Goal: Information Seeking & Learning: Learn about a topic

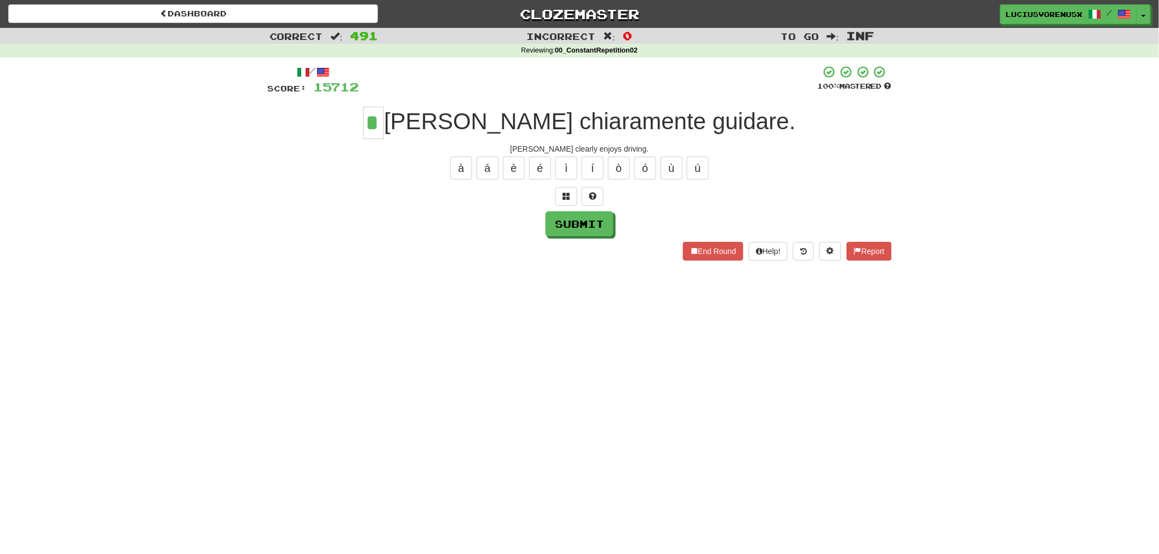
type input "*"
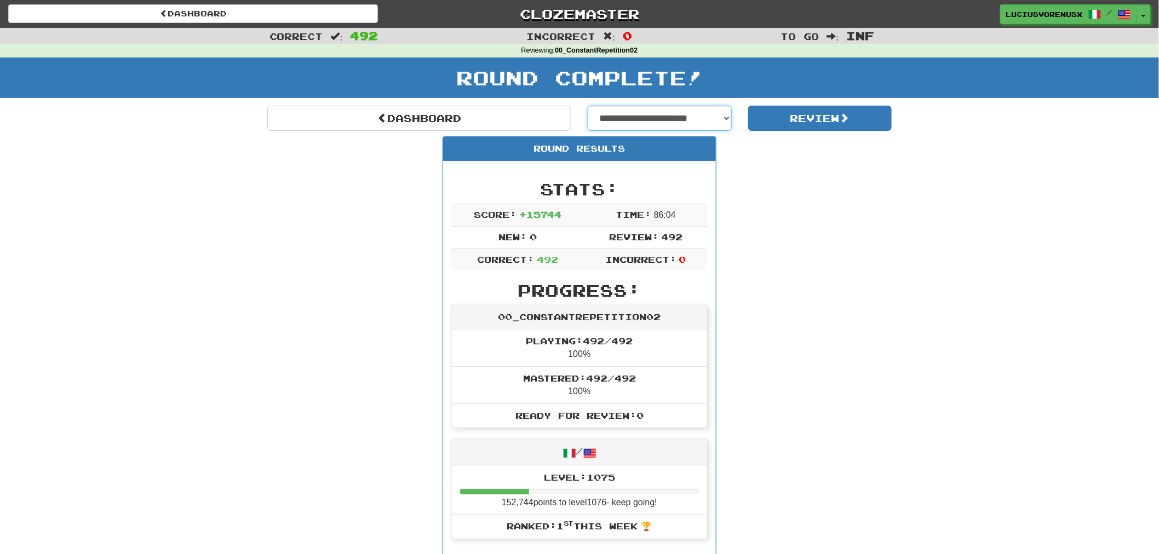
click at [656, 121] on select "**********" at bounding box center [660, 118] width 144 height 25
select select "**********"
click at [588, 106] on select "**********" at bounding box center [660, 118] width 144 height 25
select select "**********"
click at [817, 116] on button "Review" at bounding box center [820, 118] width 144 height 25
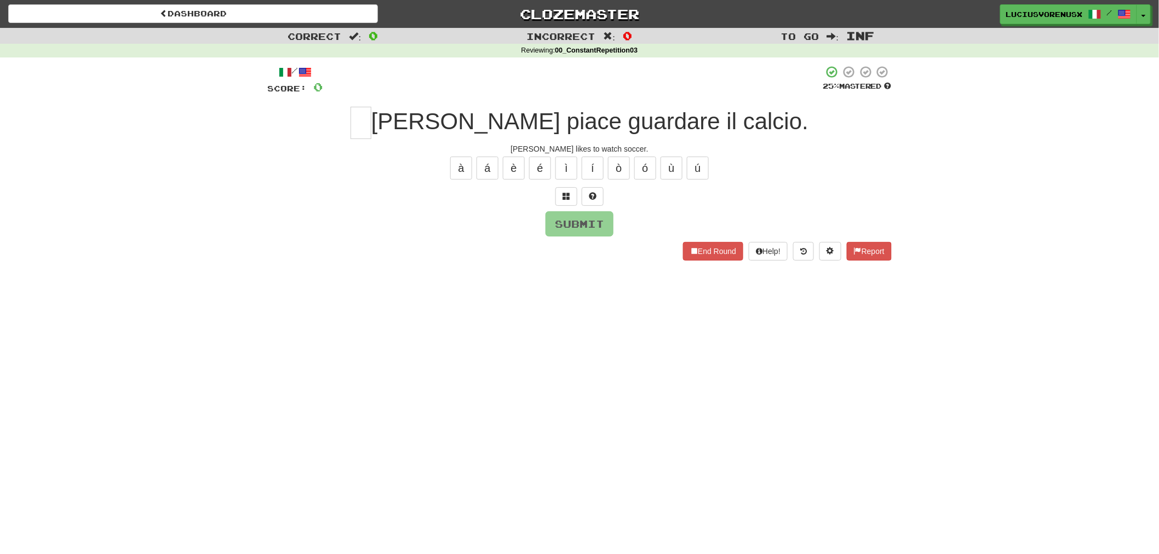
click at [51, 295] on div "Dashboard Clozemaster [PERSON_NAME] / Toggle Dropdown Dashboard Leaderboard Act…" at bounding box center [579, 277] width 1159 height 554
click at [371, 121] on input "text" at bounding box center [361, 123] width 21 height 32
type input "*"
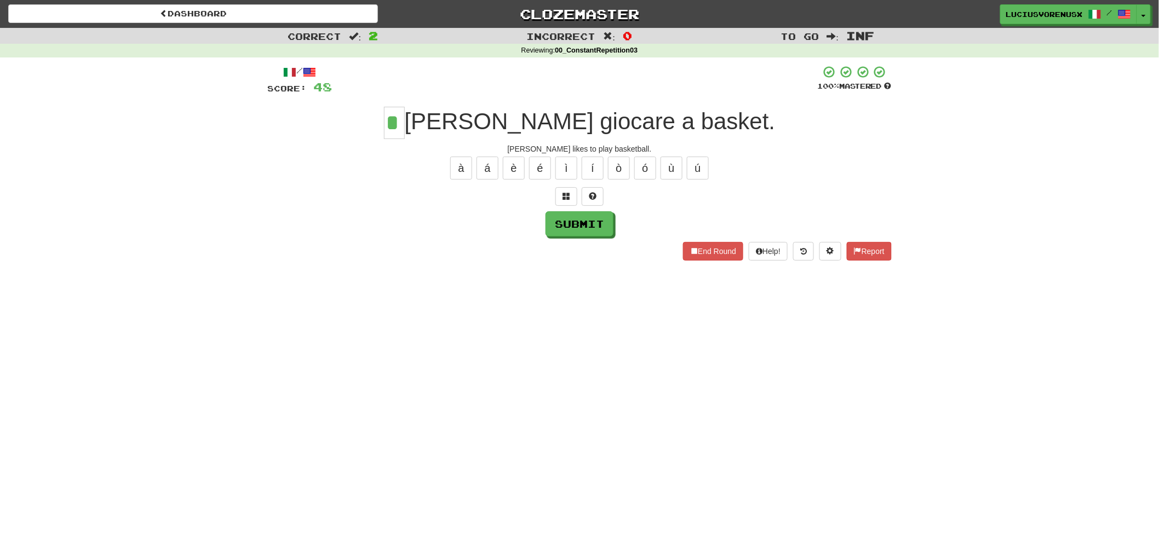
type input "*"
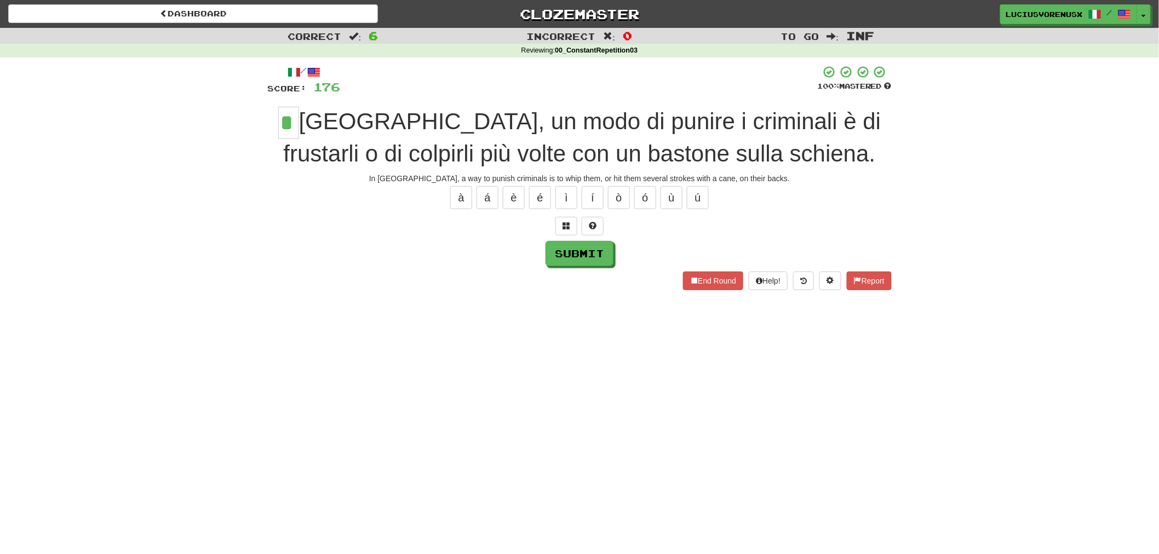
type input "*"
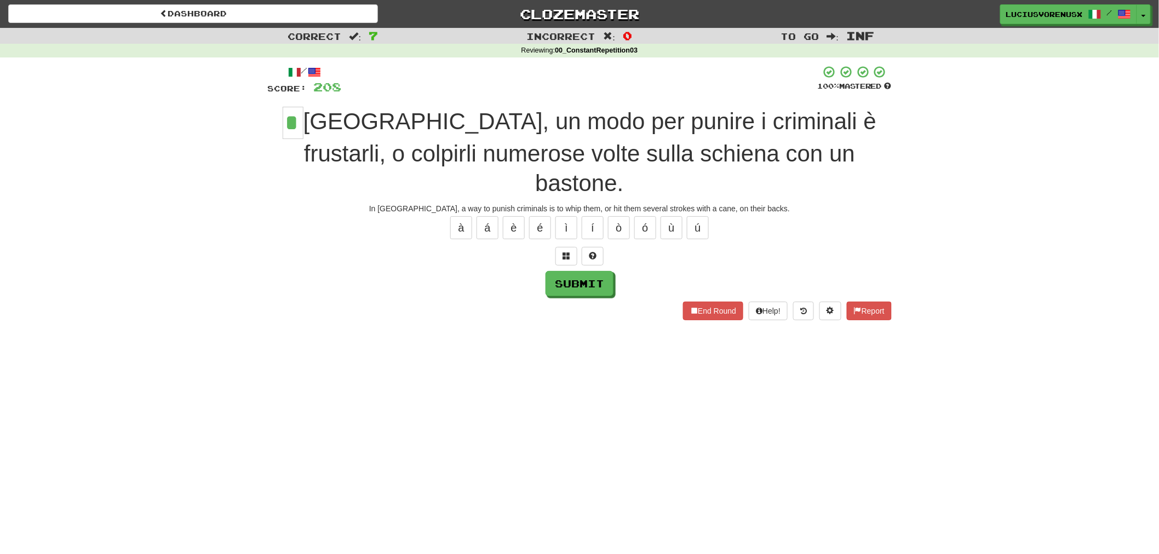
type input "*"
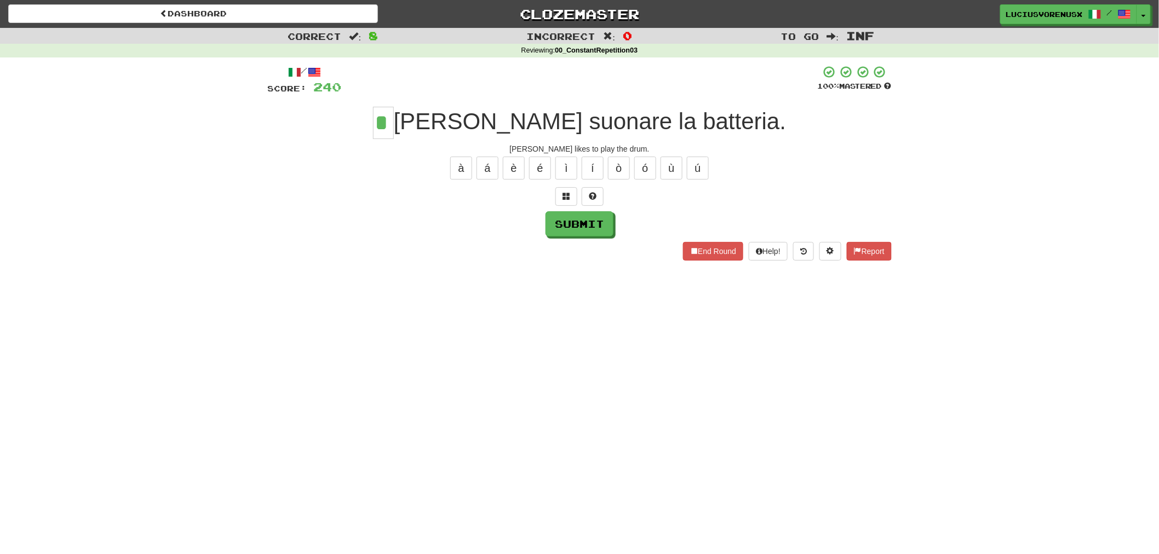
type input "*"
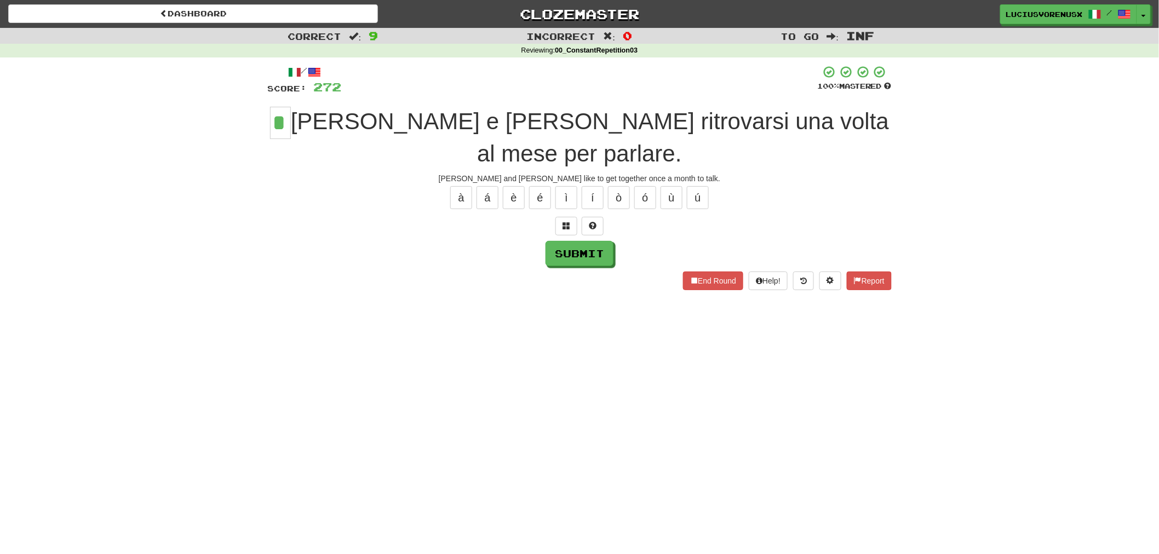
type input "*"
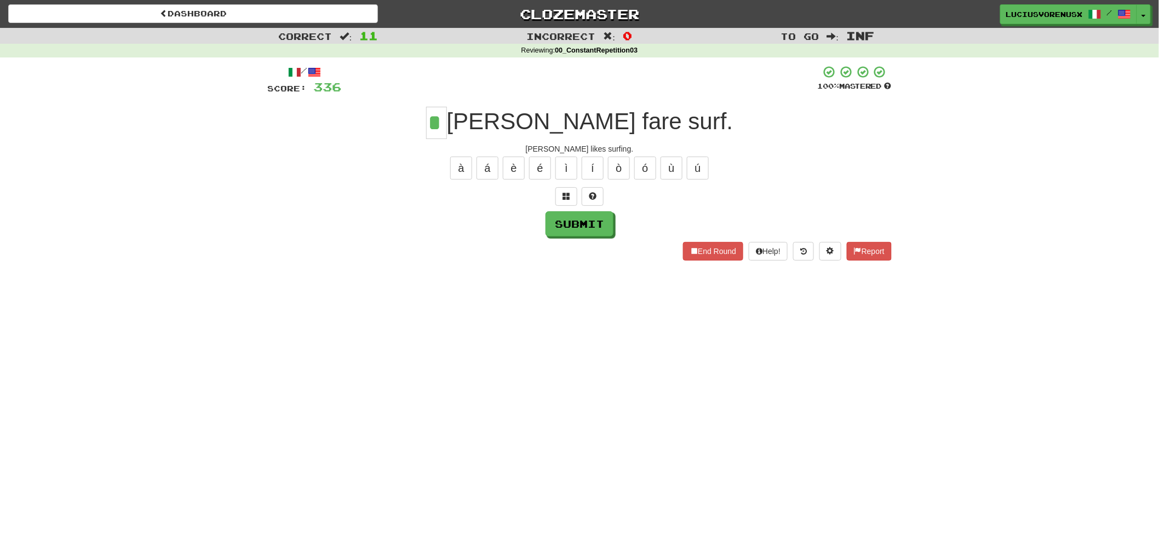
type input "*"
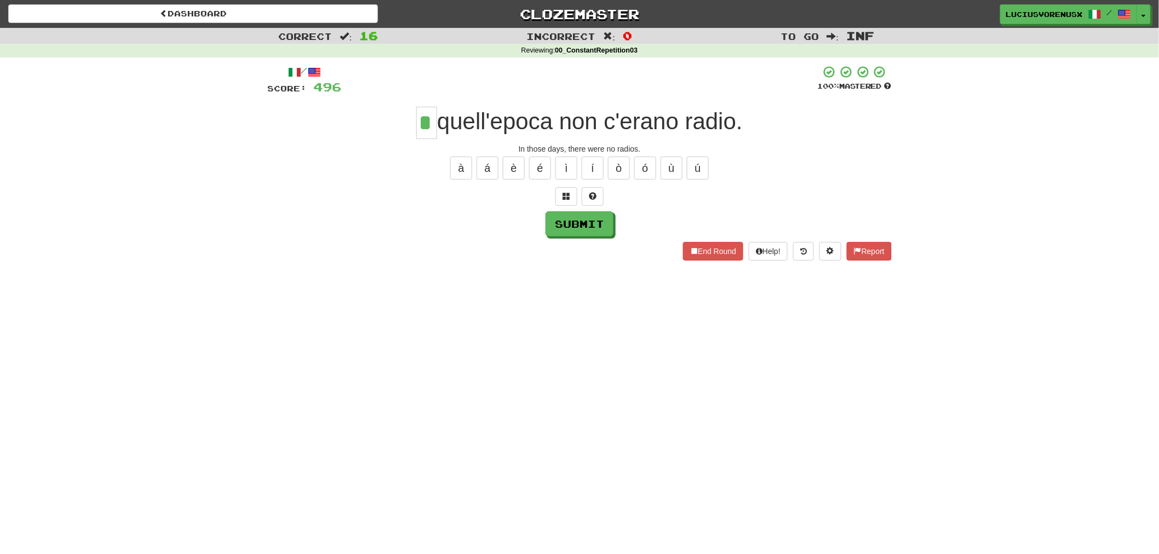
type input "*"
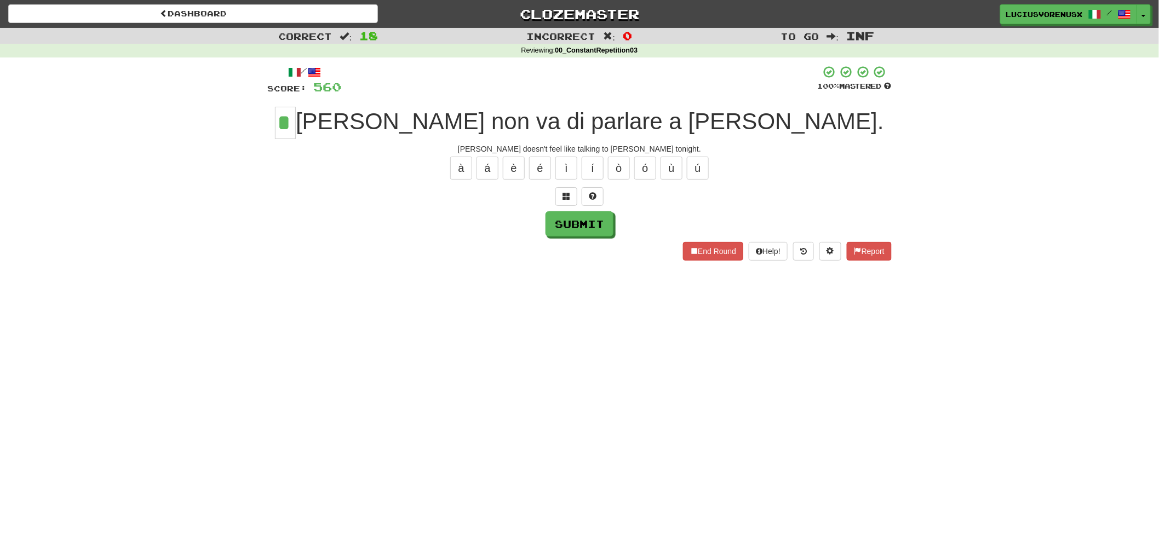
type input "*"
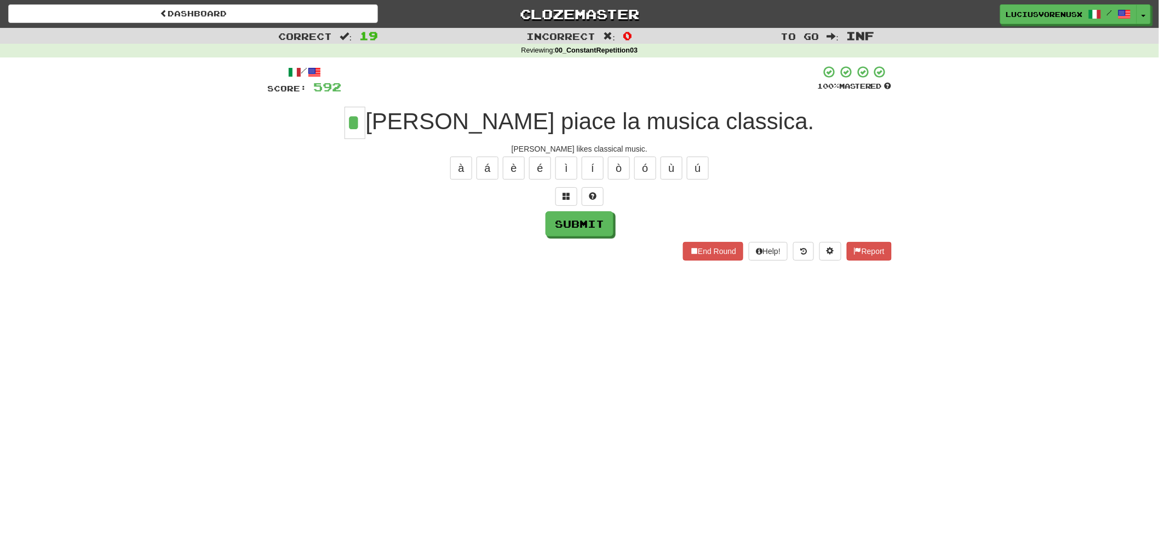
type input "*"
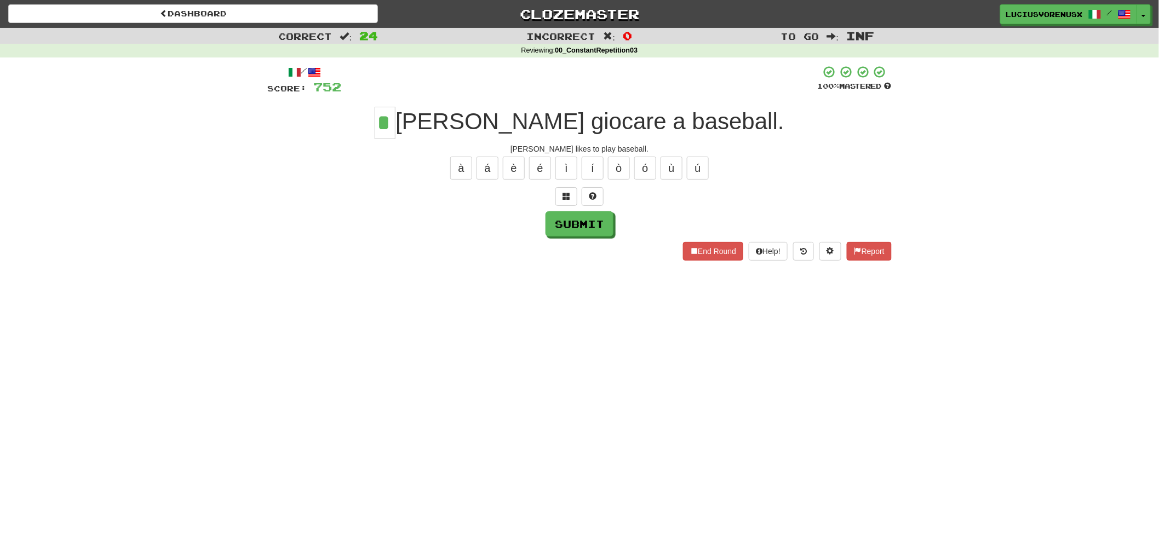
type input "*"
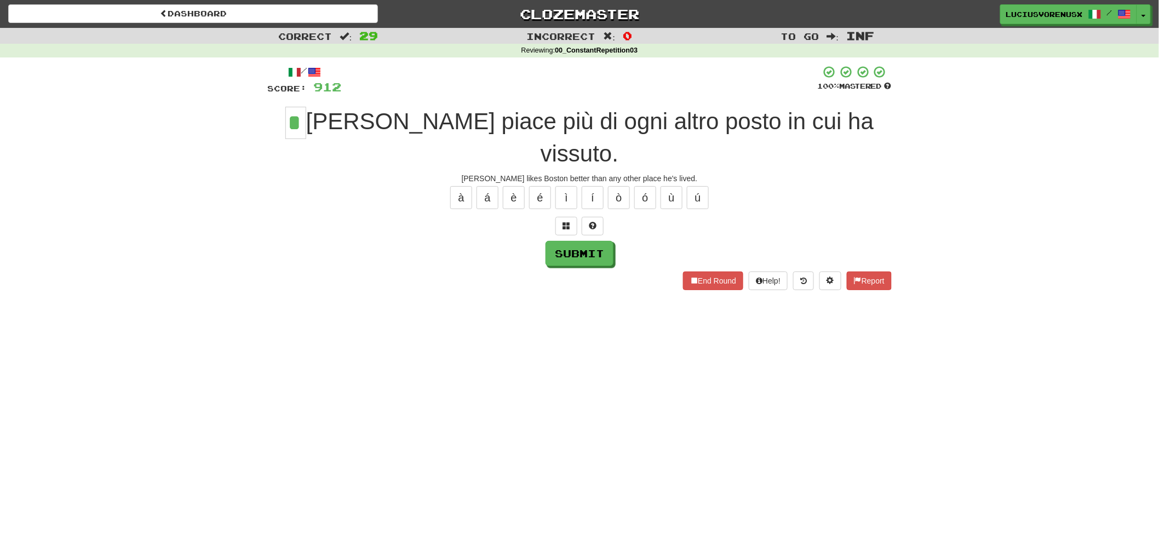
type input "*"
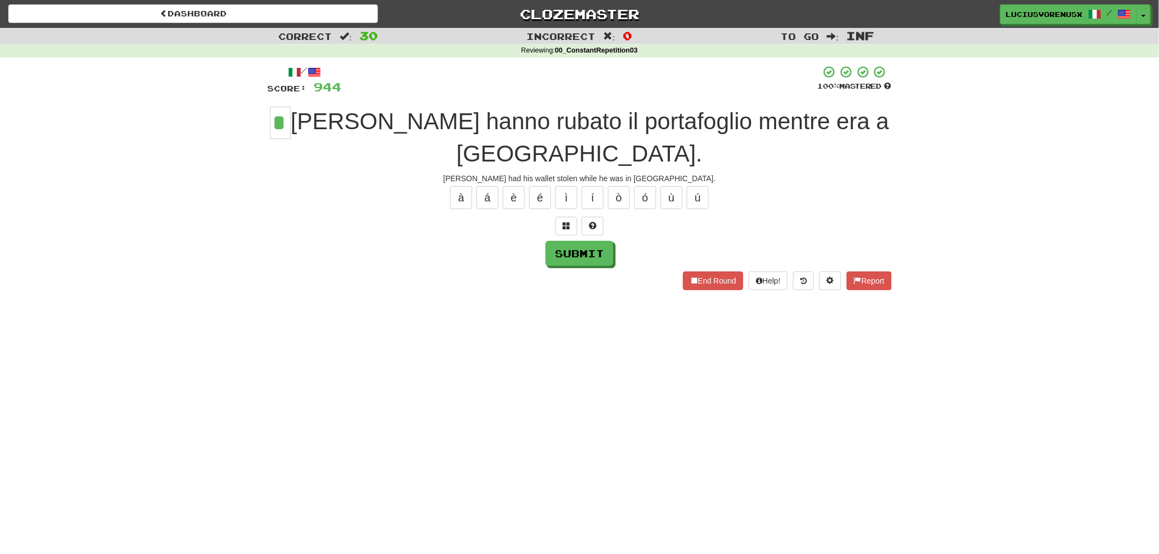
type input "*"
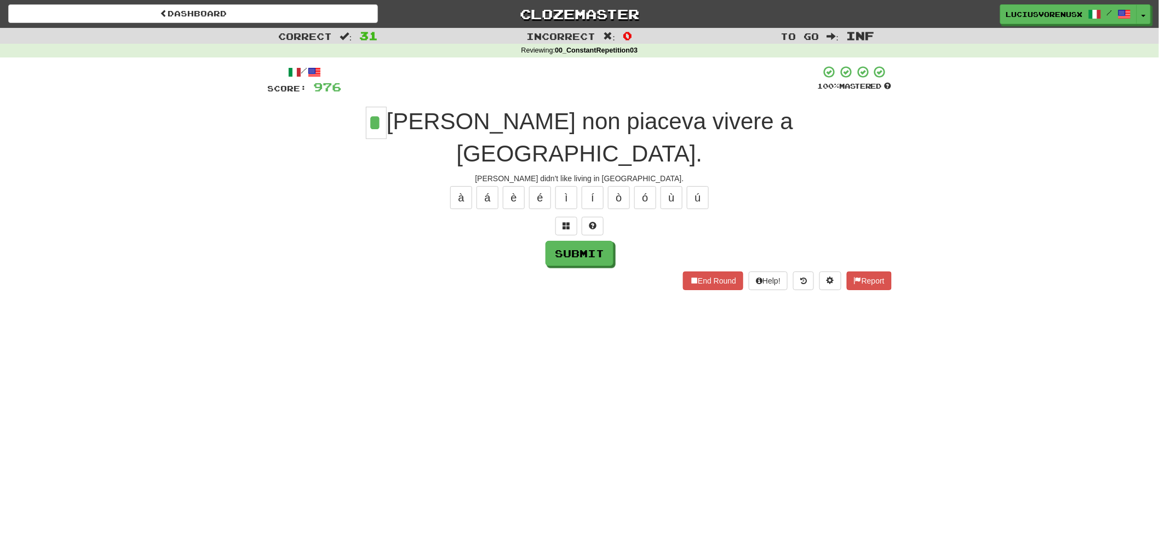
type input "*"
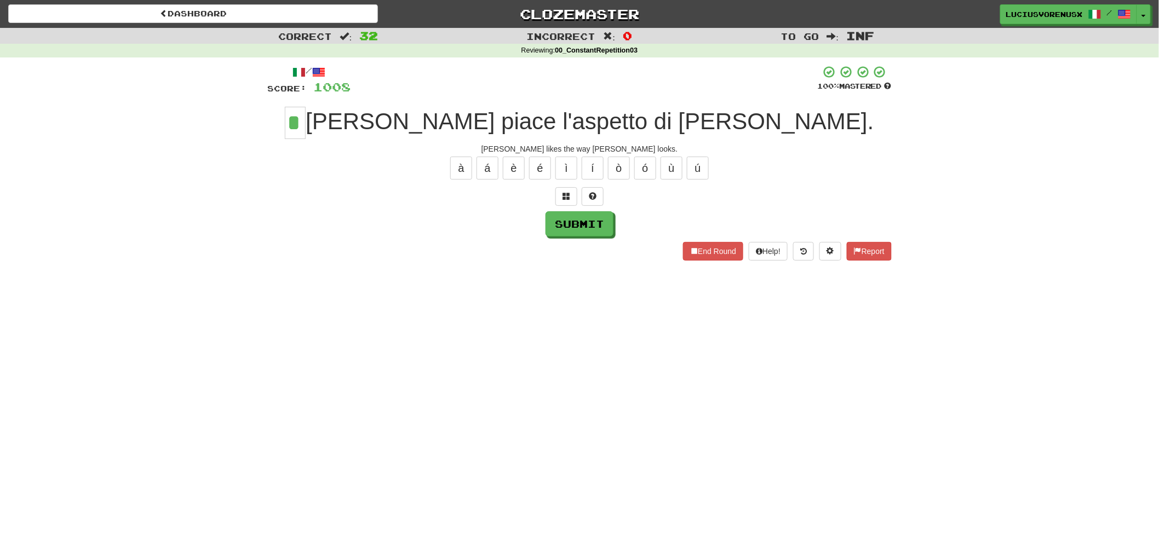
type input "*"
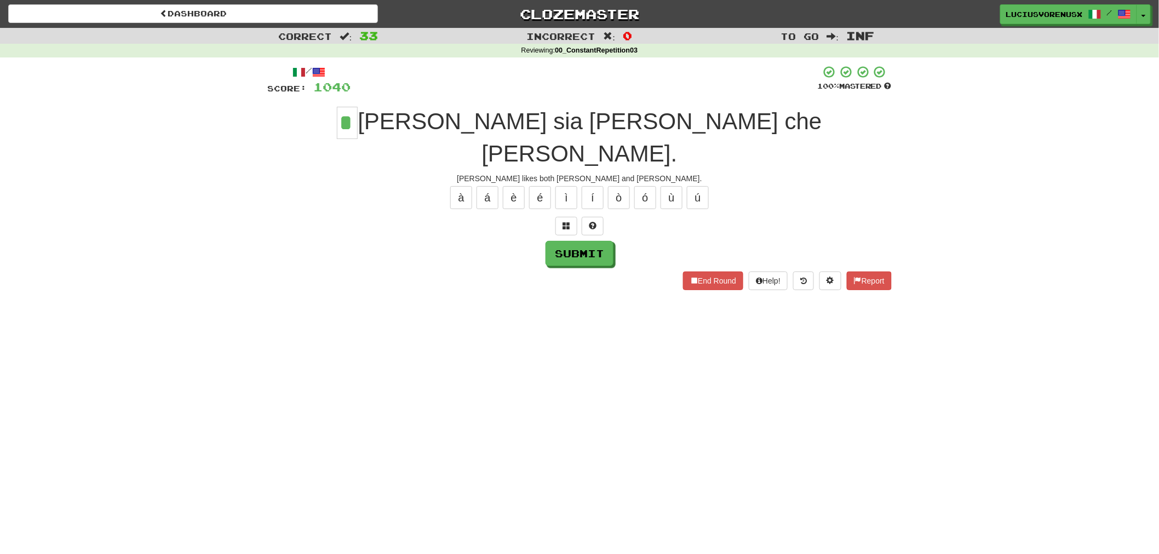
type input "*"
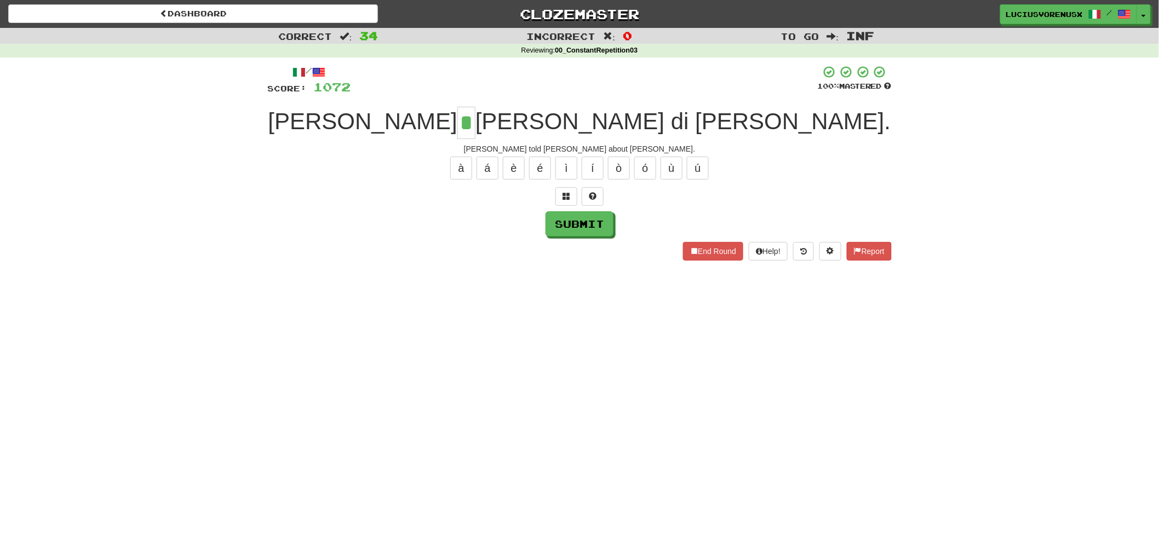
type input "*"
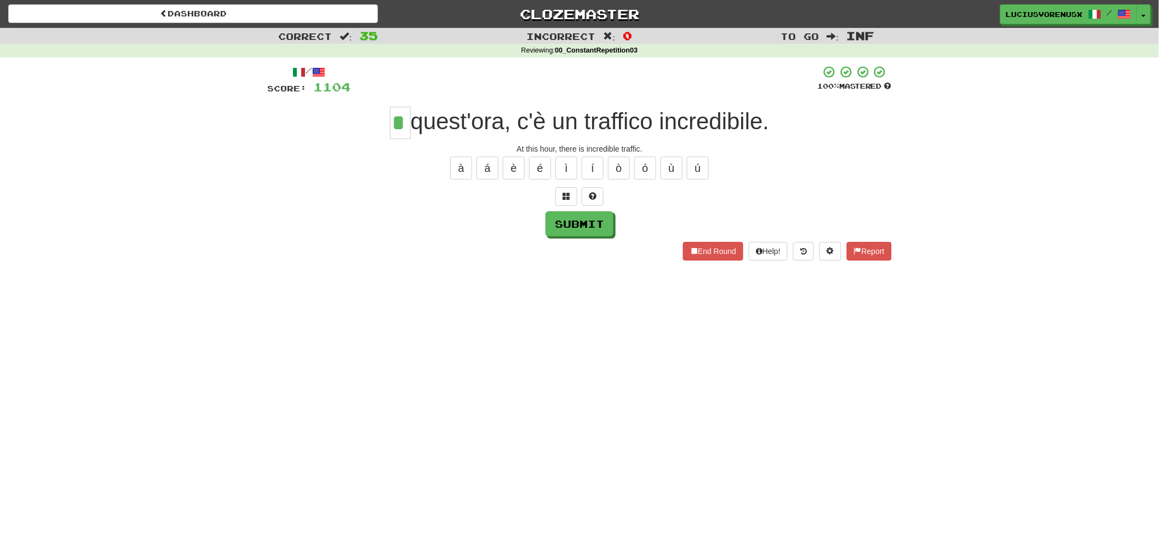
type input "*"
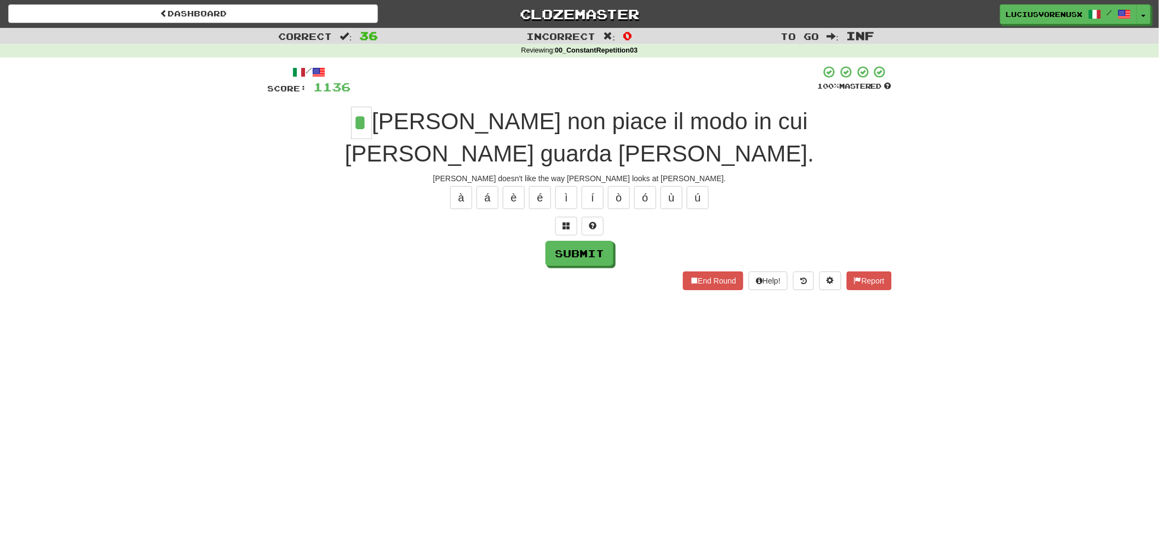
type input "*"
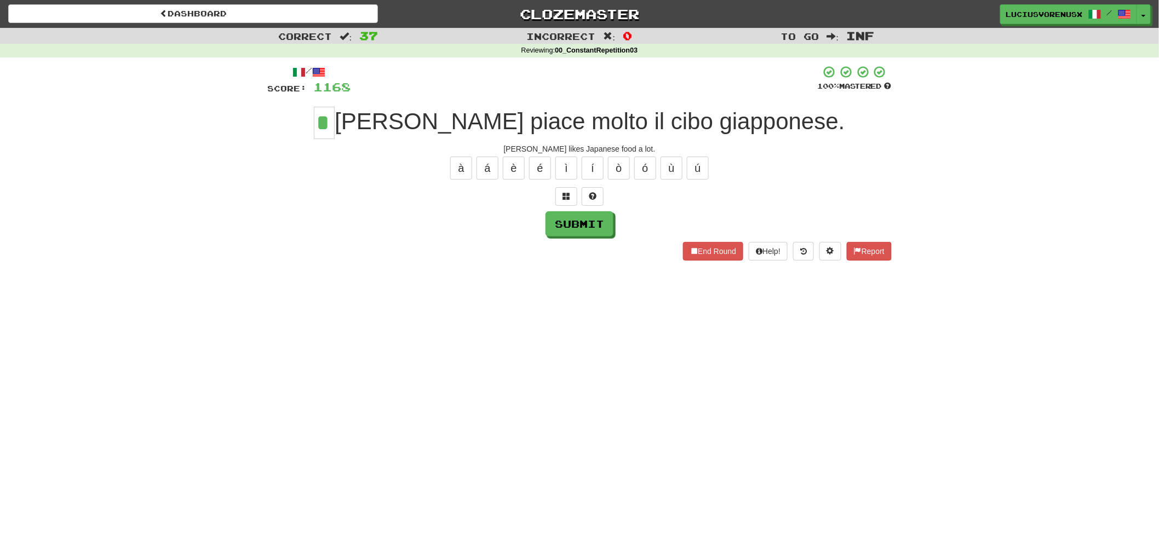
type input "*"
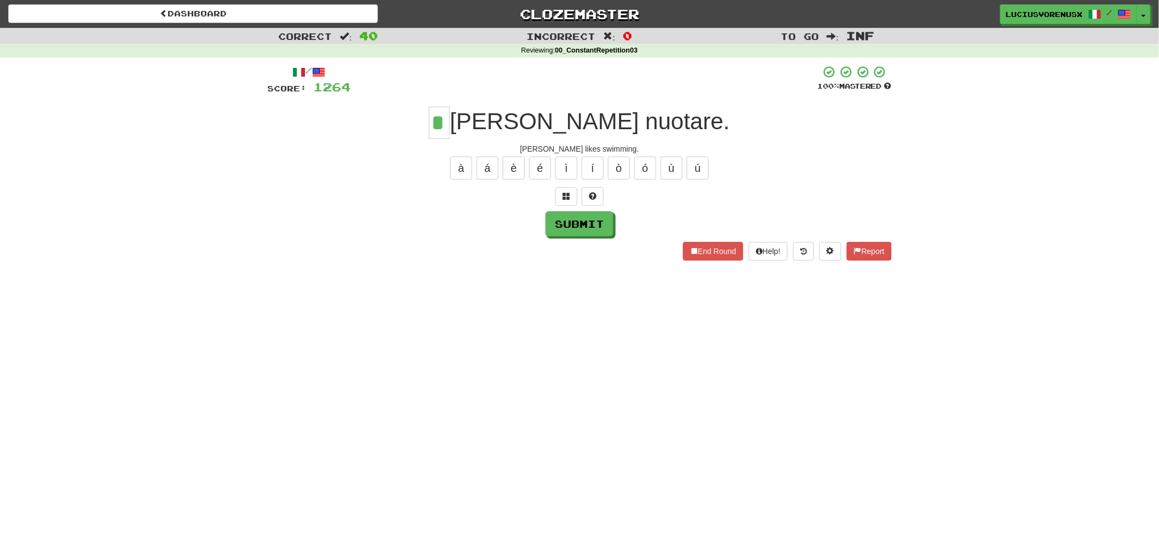
type input "*"
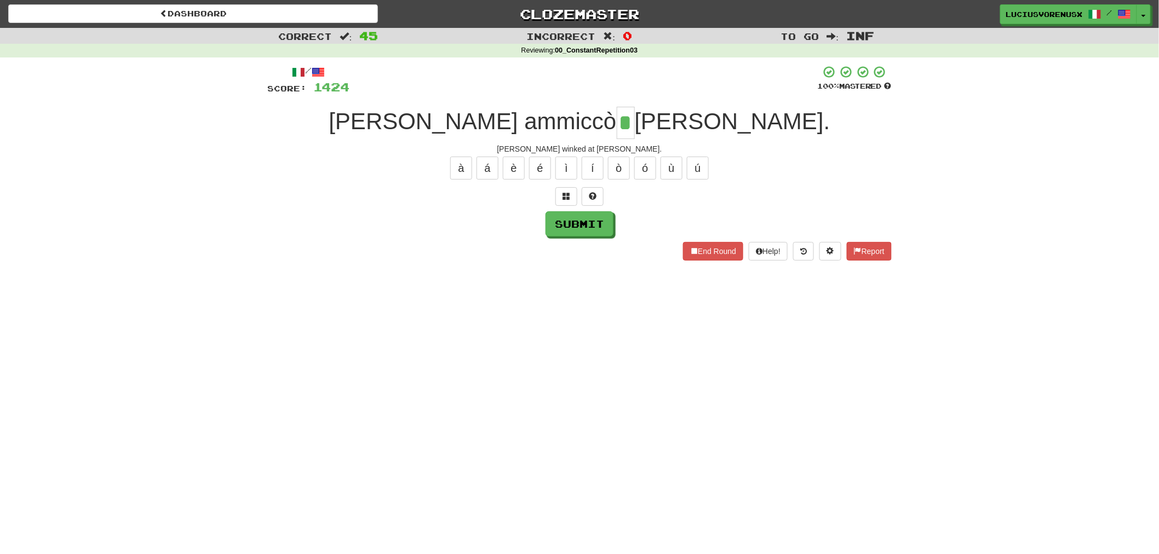
type input "*"
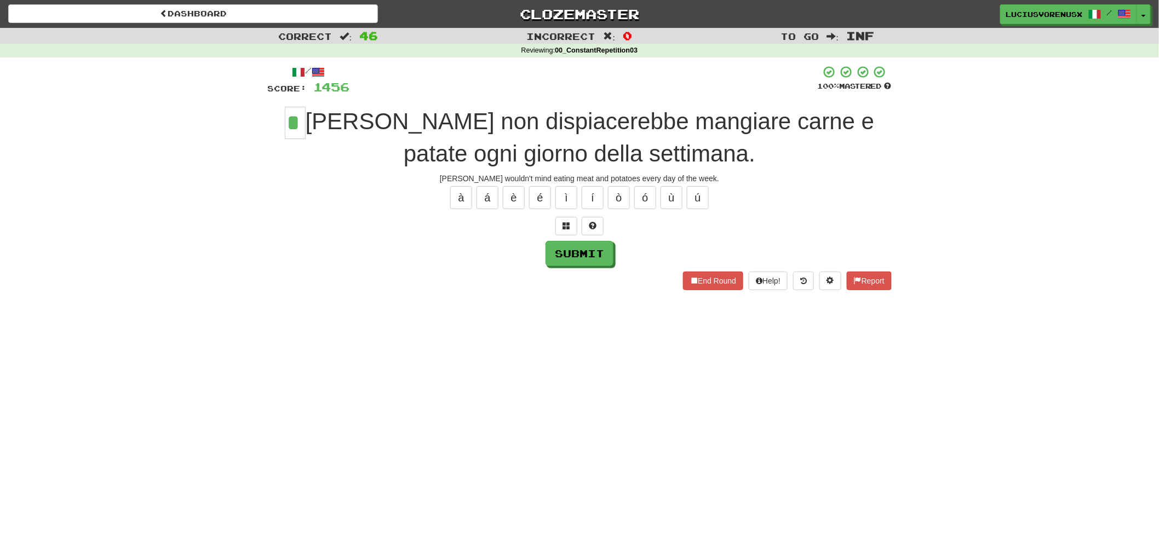
type input "*"
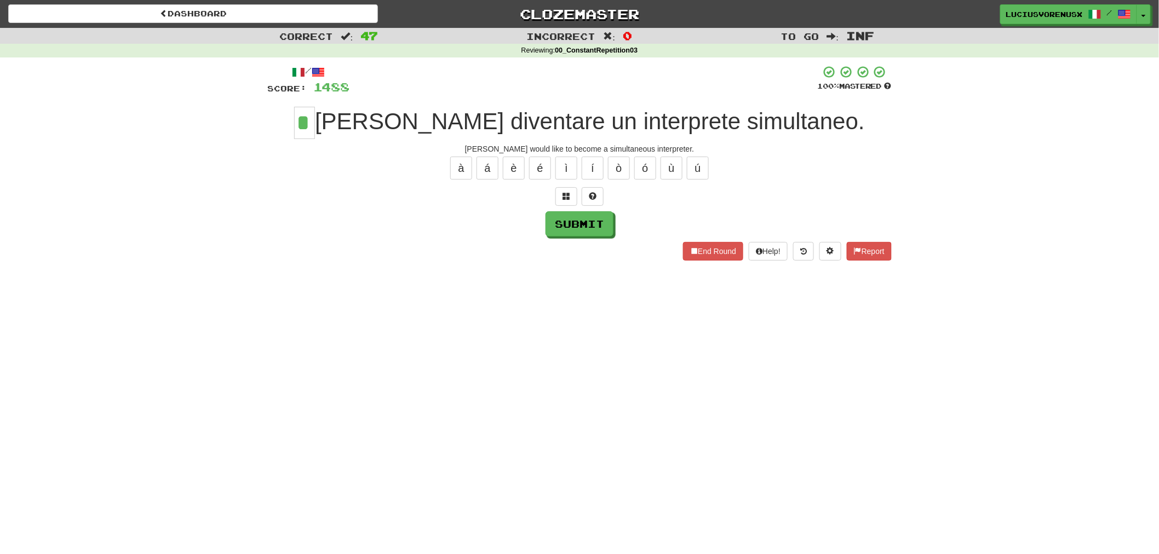
type input "*"
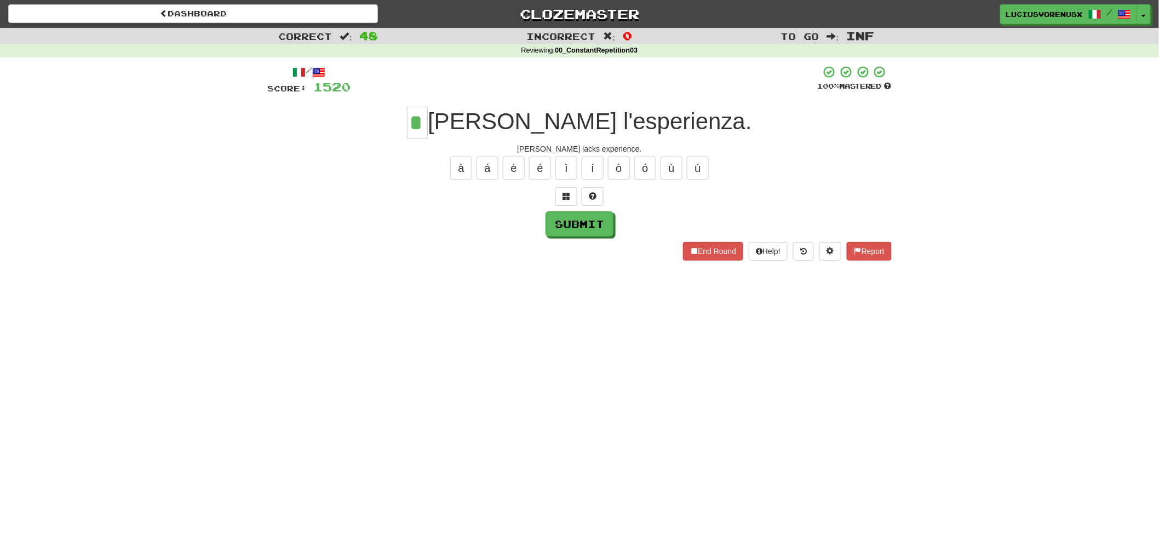
type input "*"
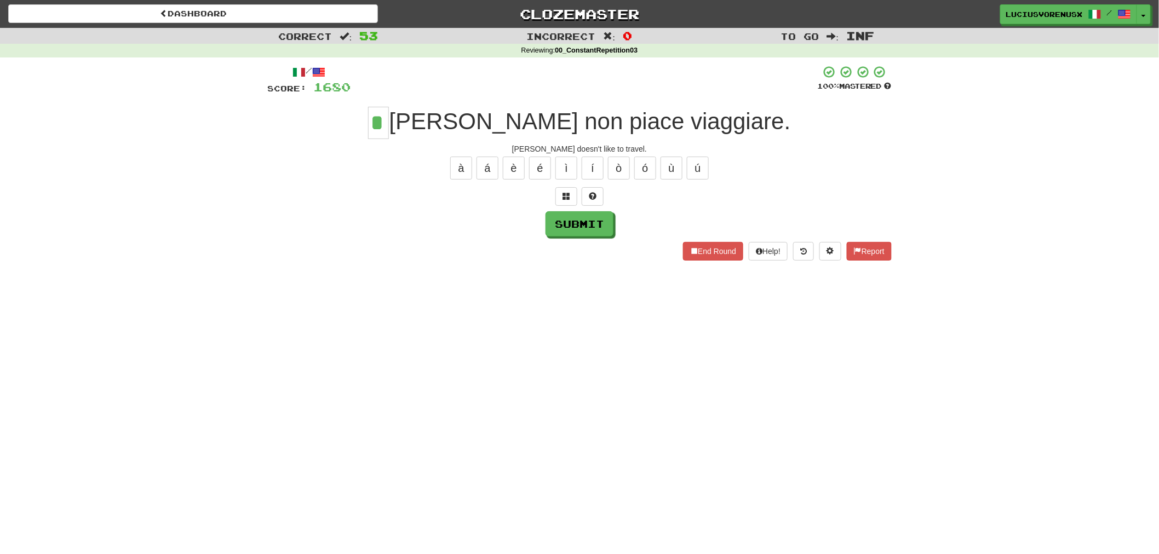
type input "*"
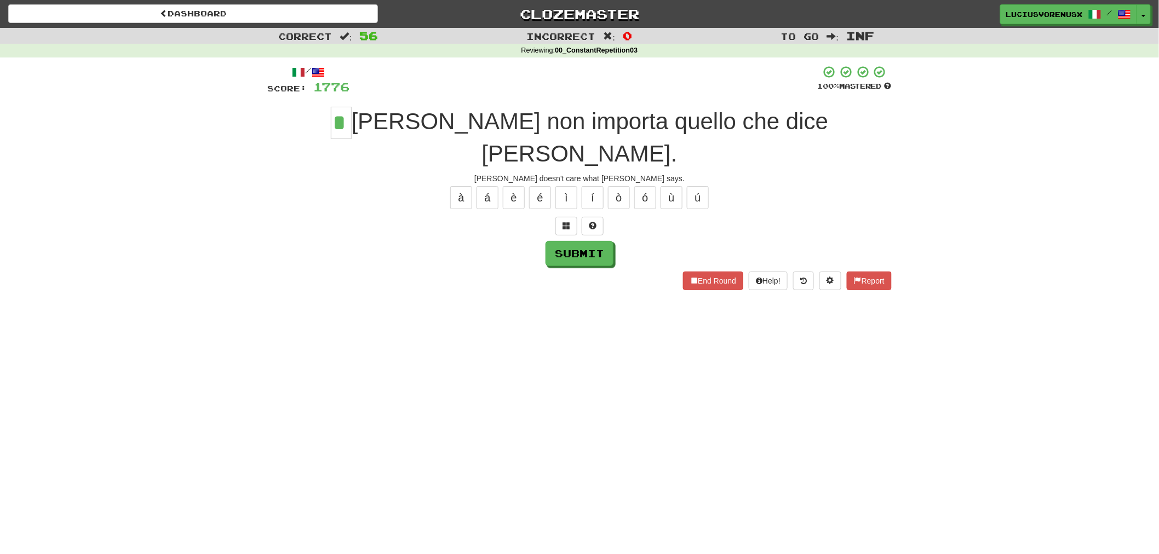
type input "*"
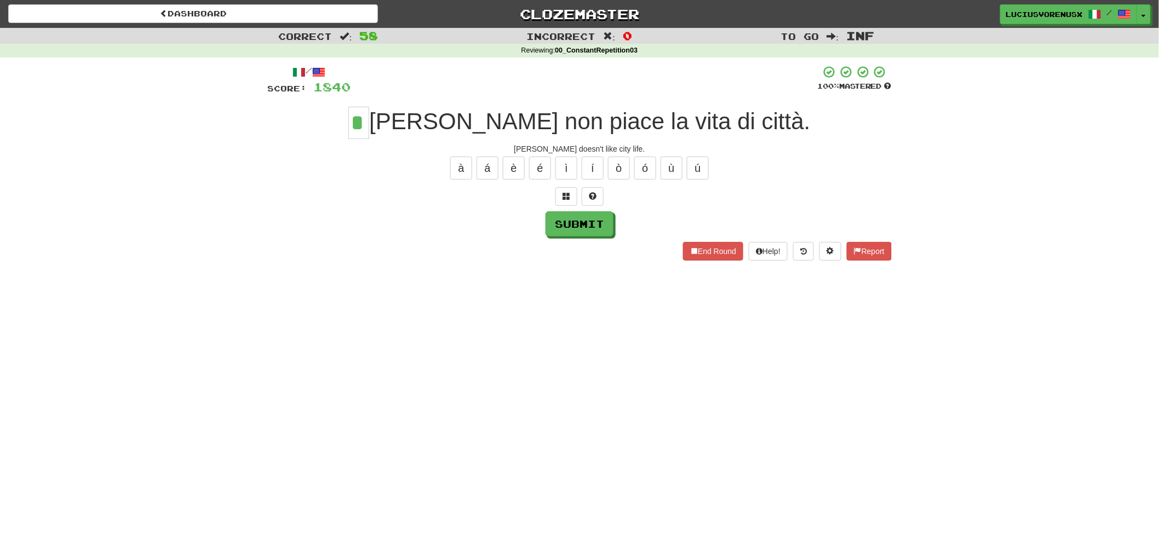
type input "*"
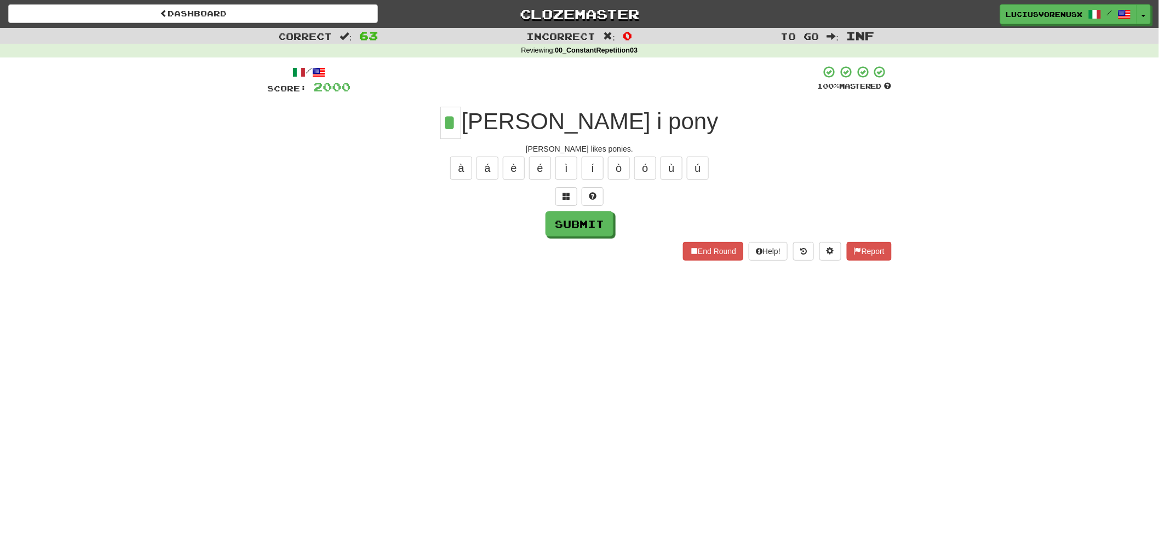
type input "*"
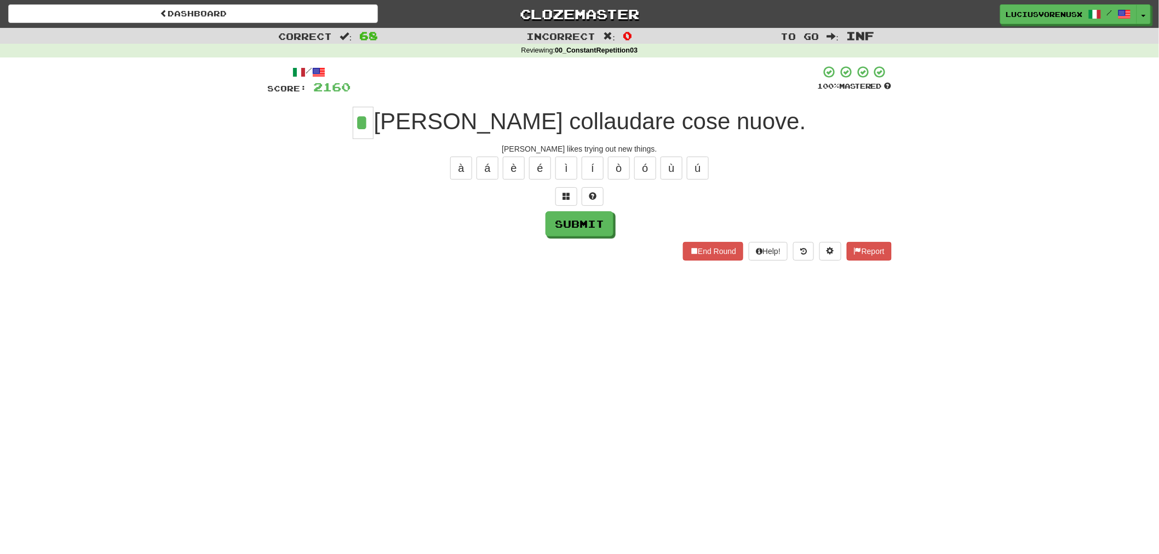
type input "*"
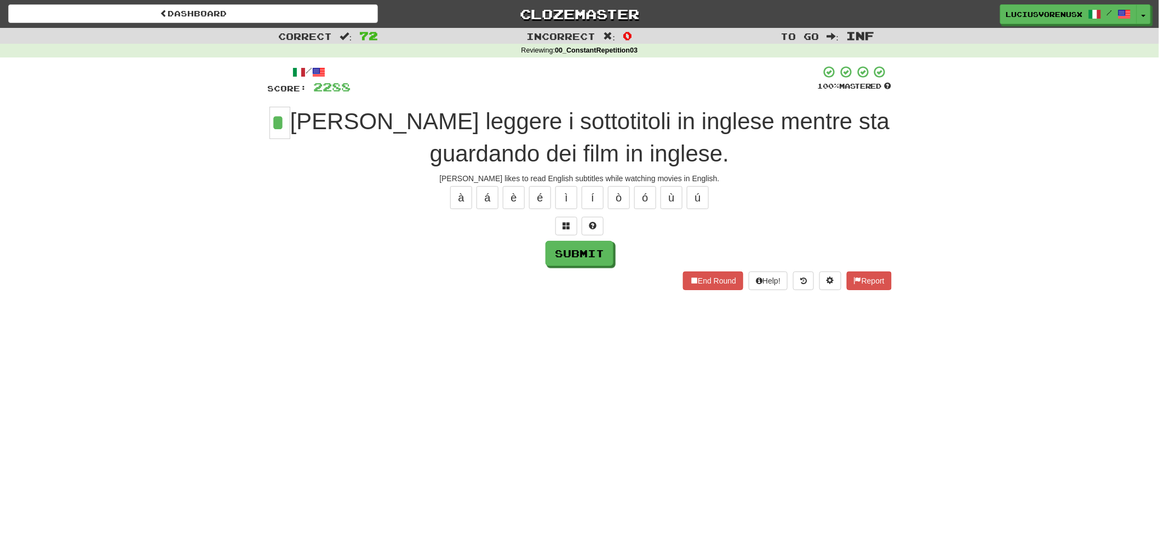
type input "*"
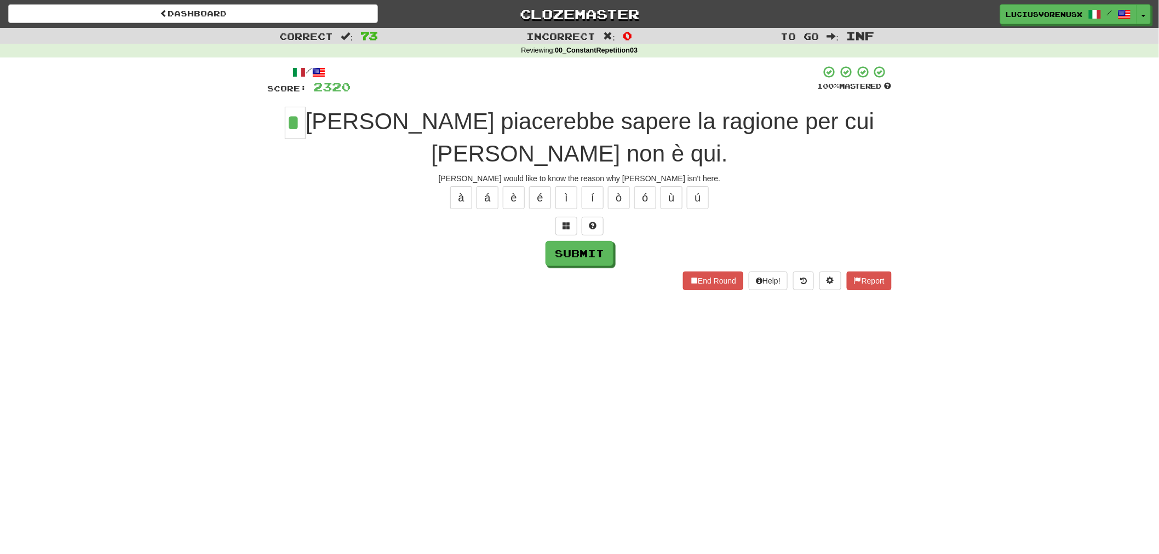
type input "*"
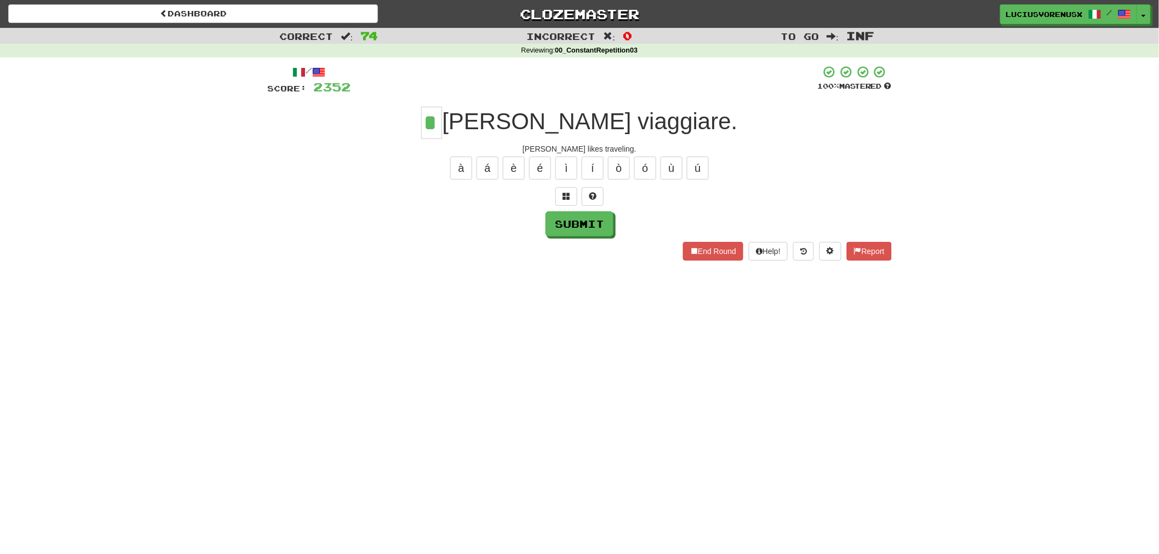
type input "*"
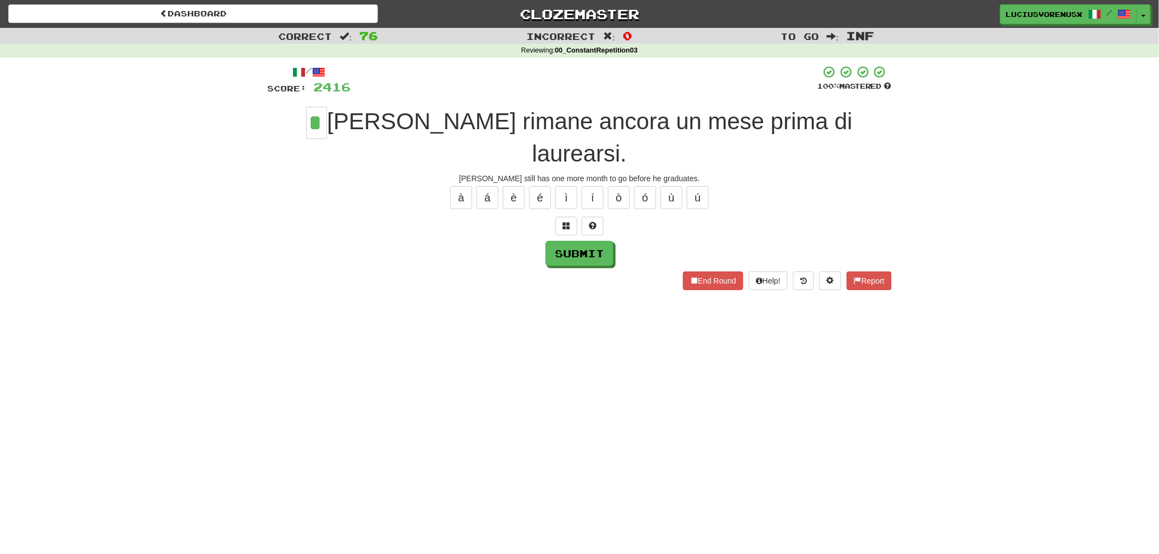
type input "*"
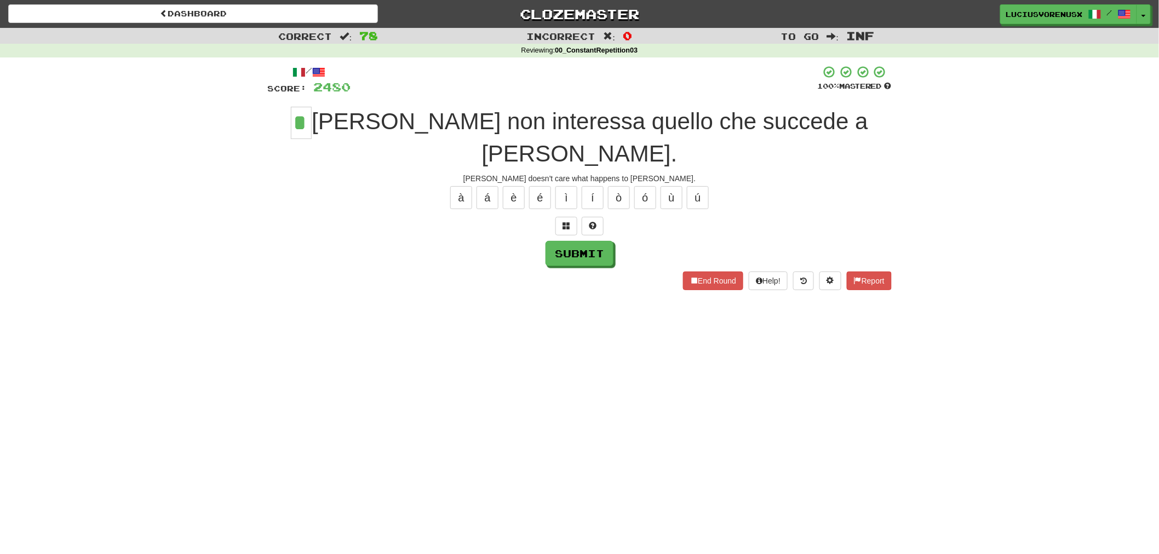
type input "*"
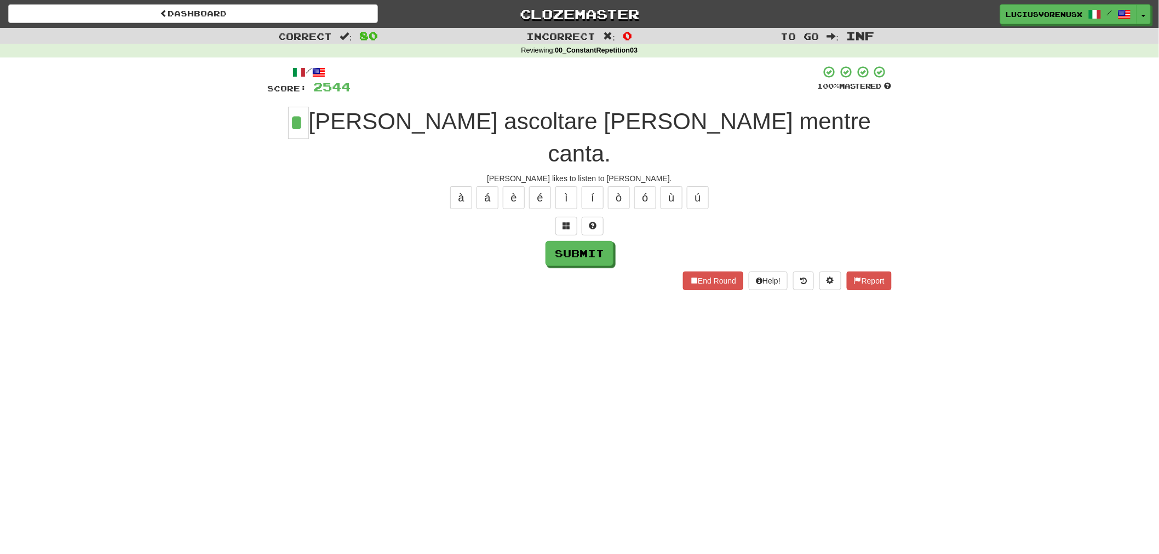
type input "*"
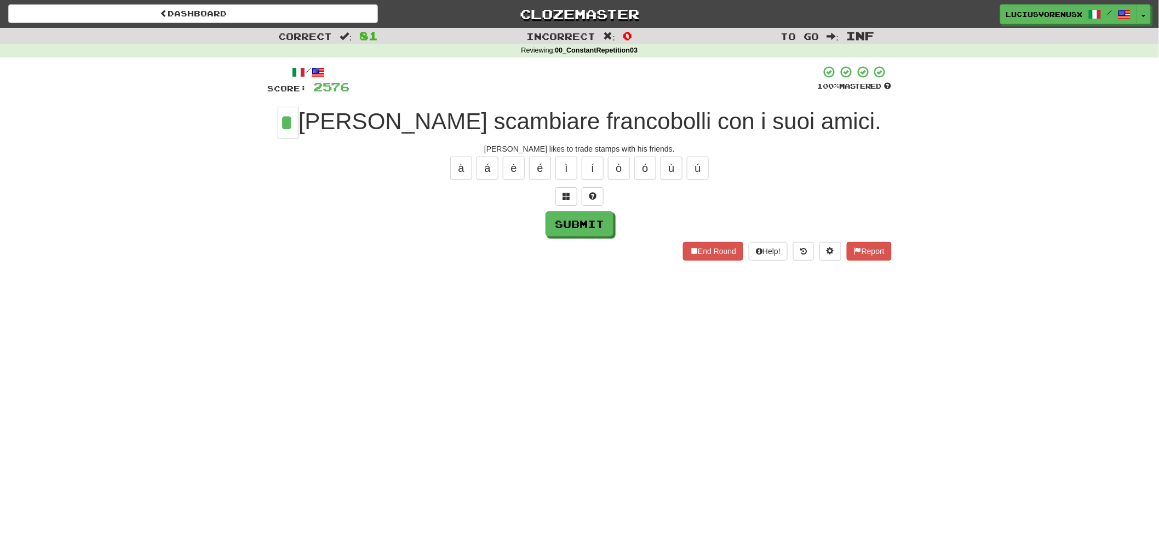
type input "*"
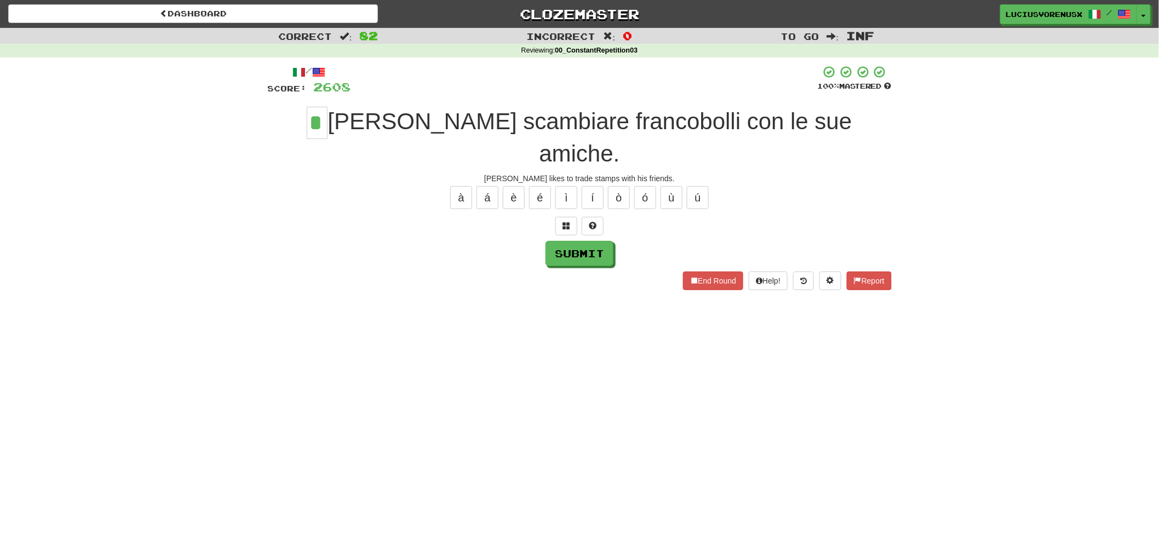
type input "*"
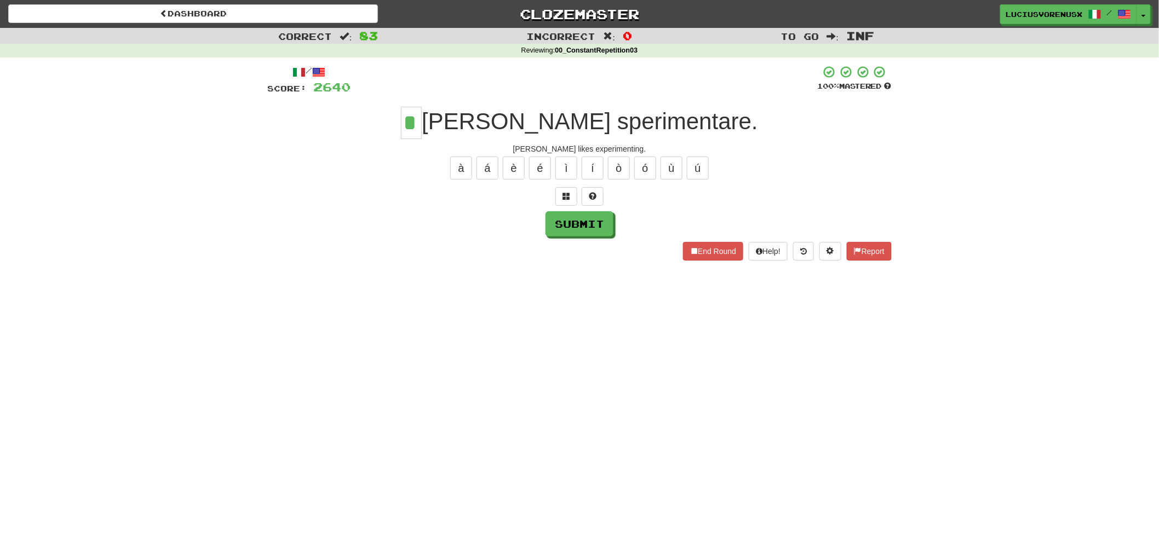
type input "*"
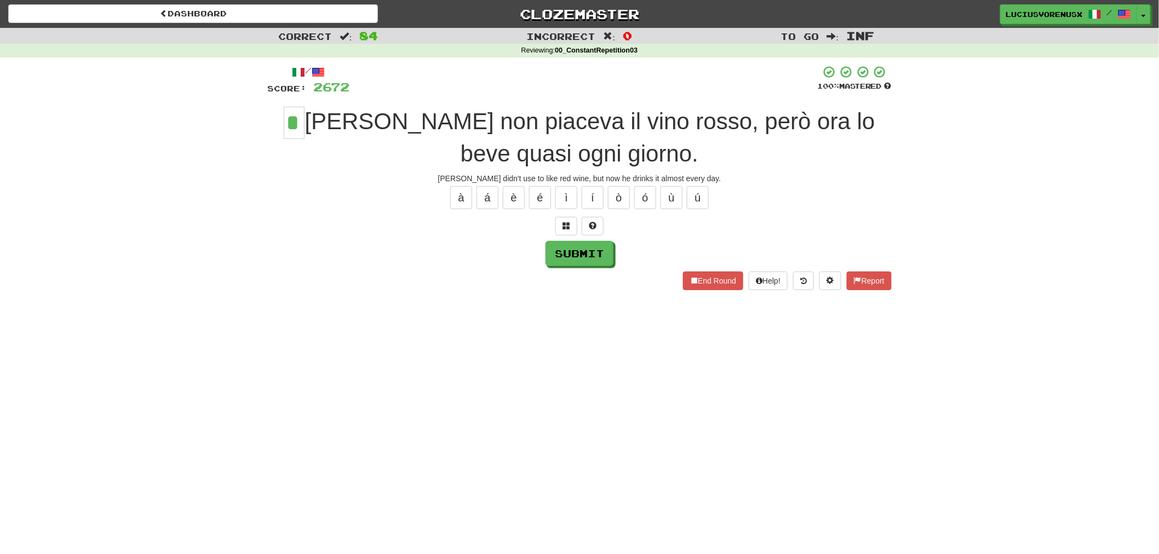
type input "*"
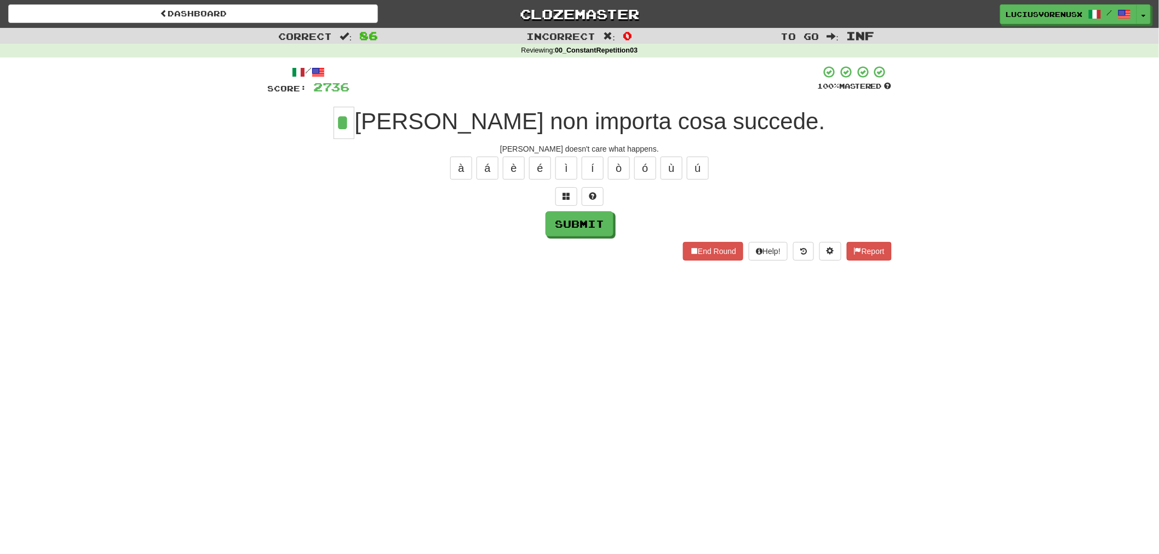
type input "*"
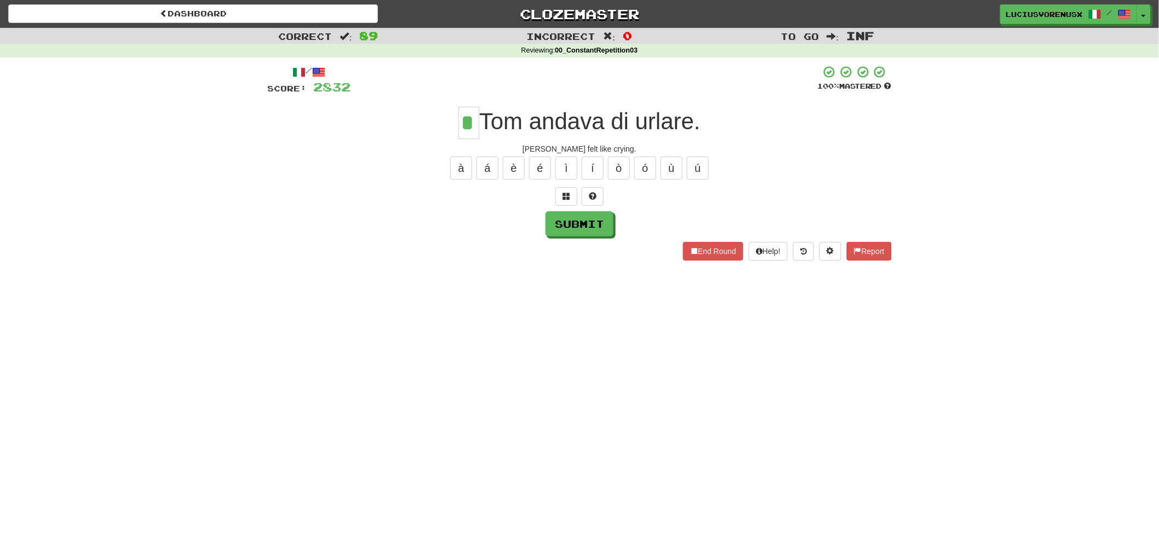
type input "*"
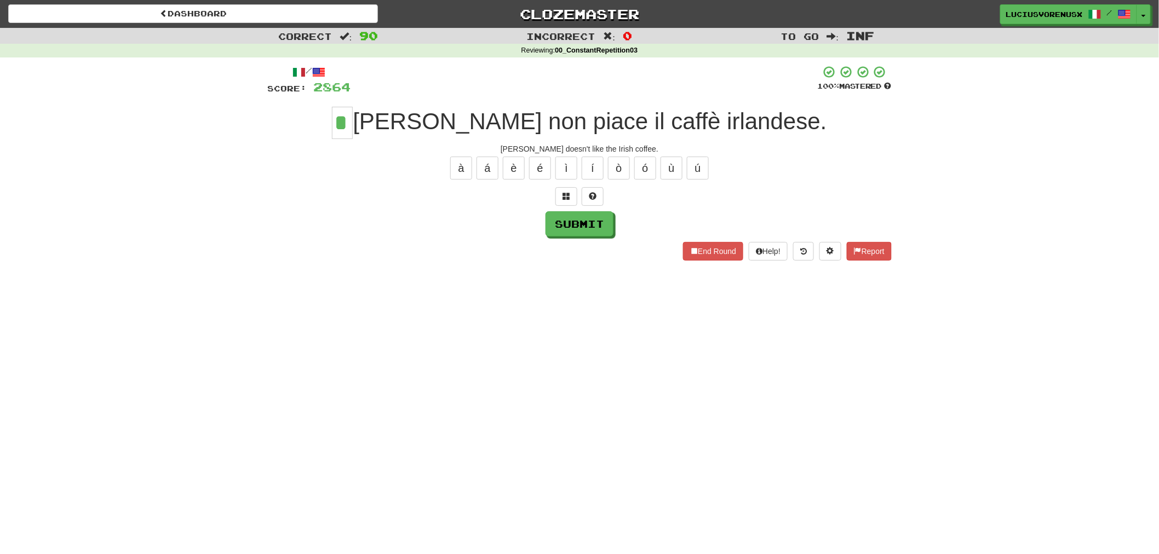
type input "*"
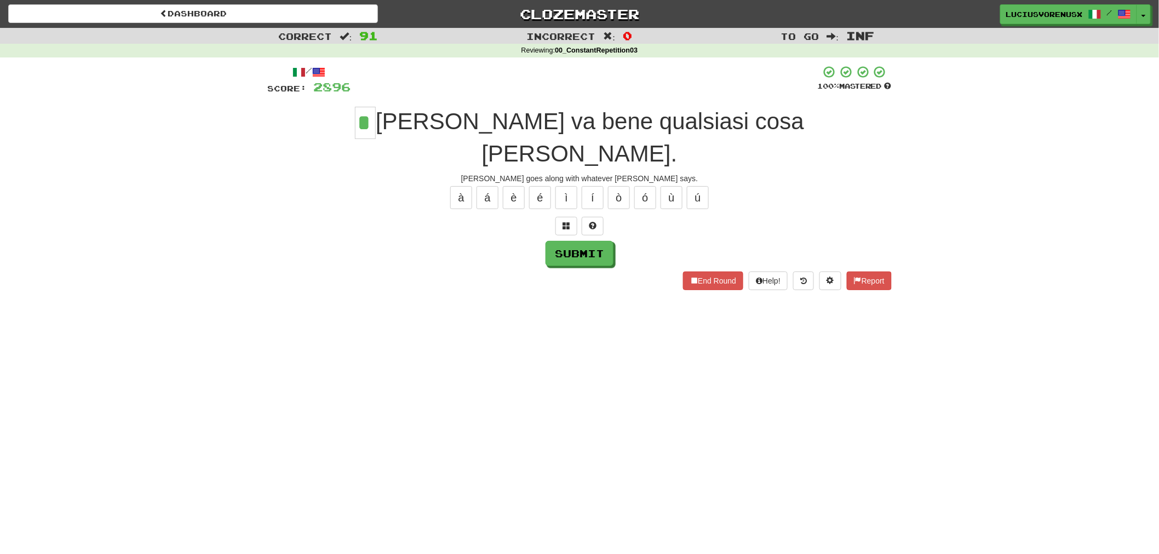
type input "*"
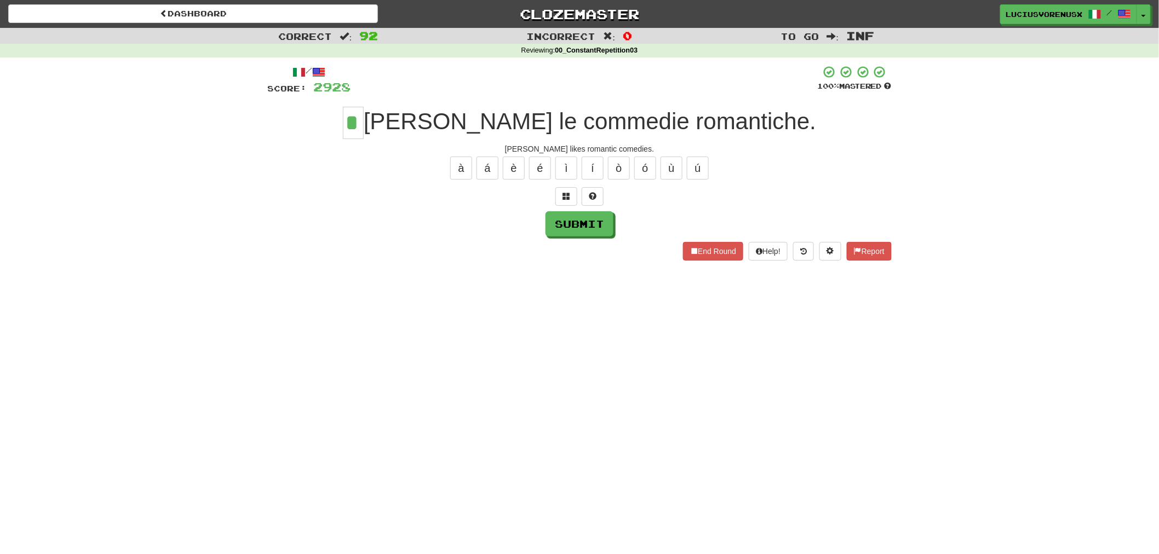
type input "*"
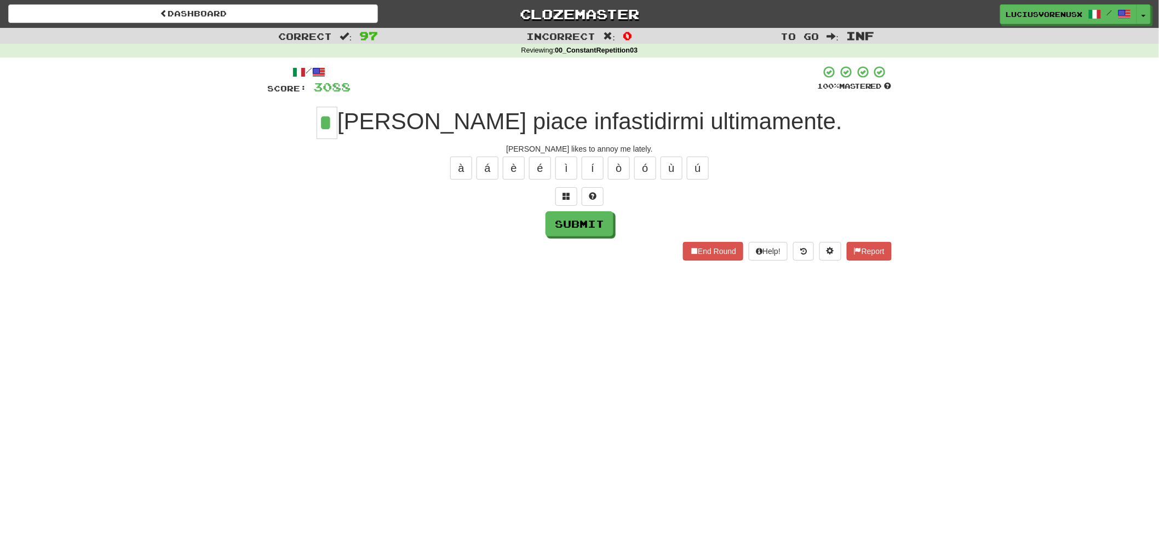
type input "*"
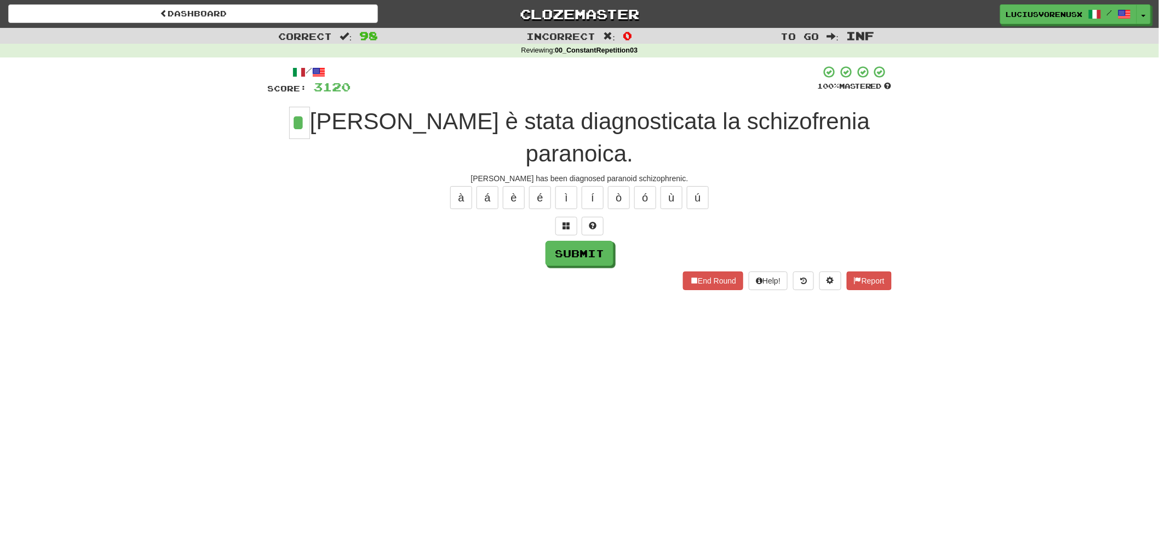
type input "*"
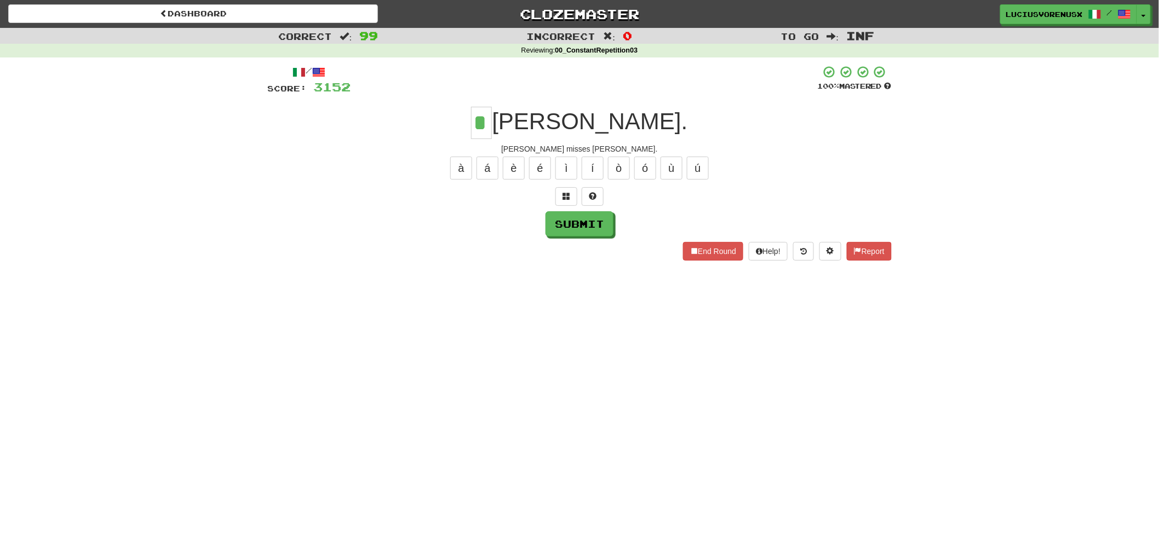
type input "*"
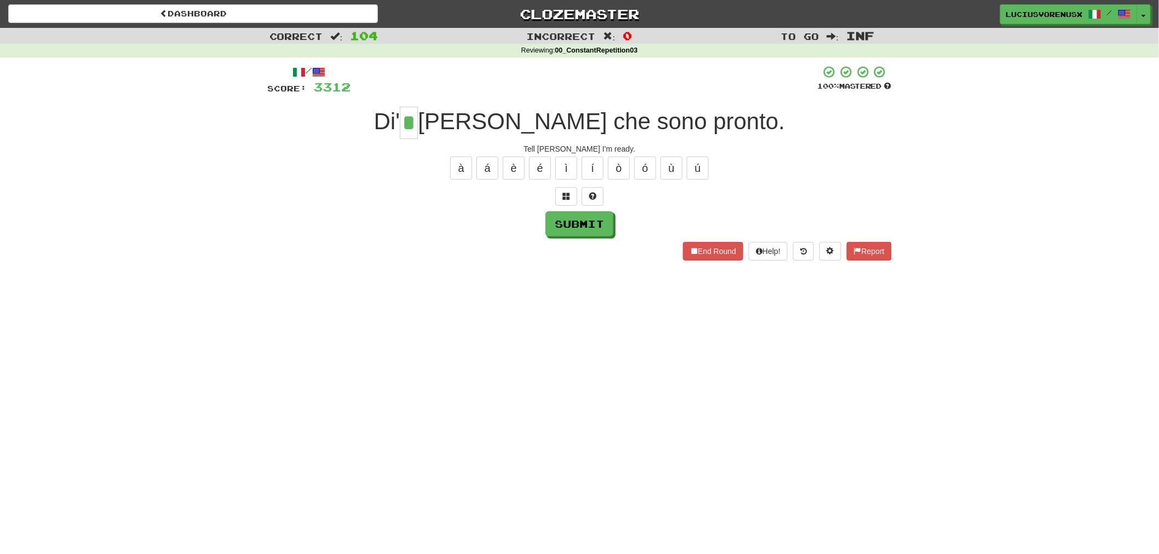
type input "*"
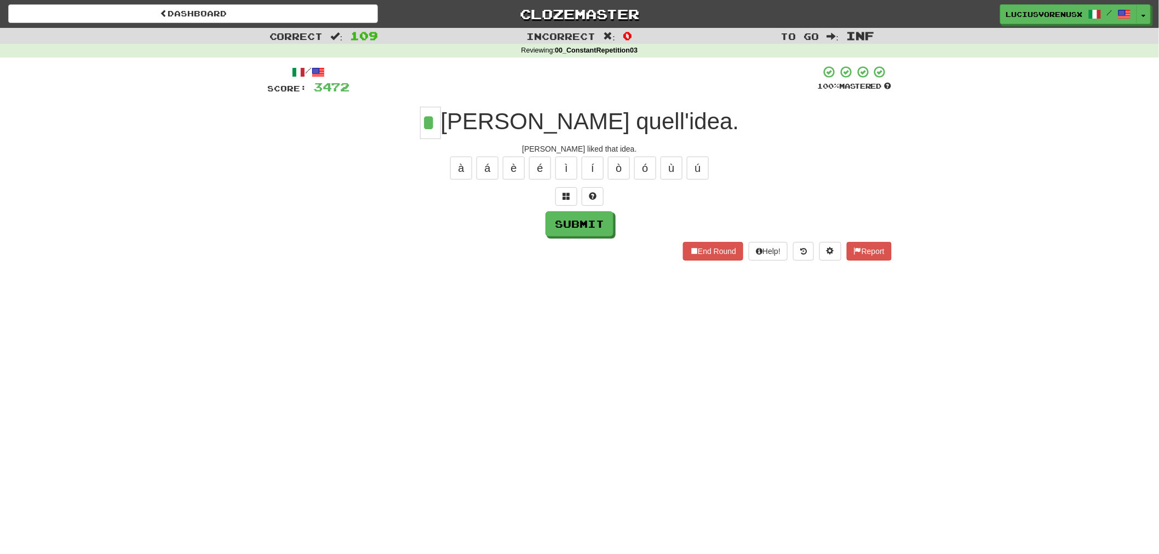
type input "*"
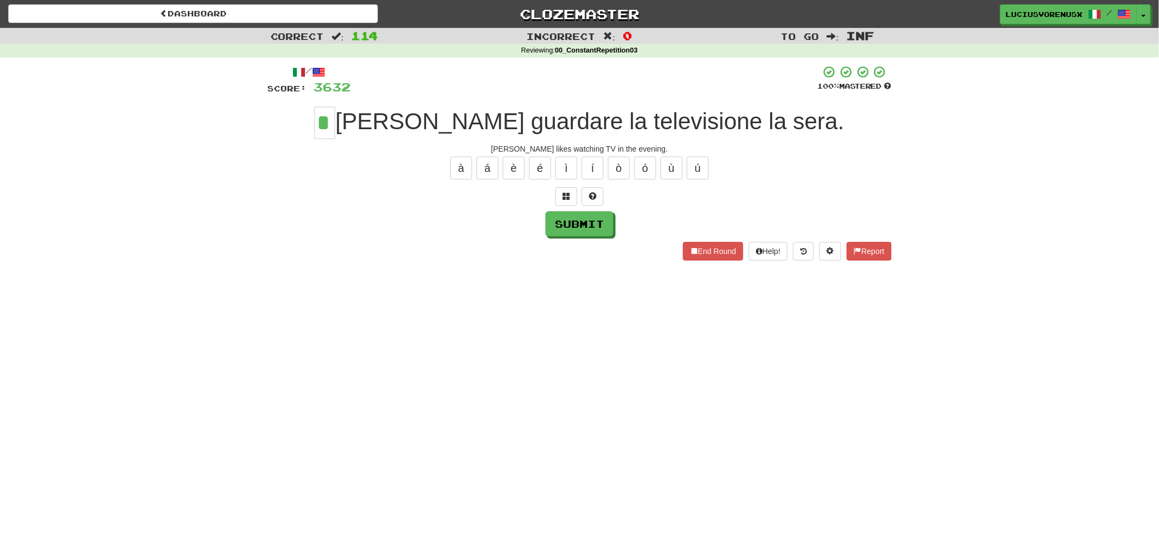
type input "*"
